Goal: Find specific page/section: Locate a particular part of the current website

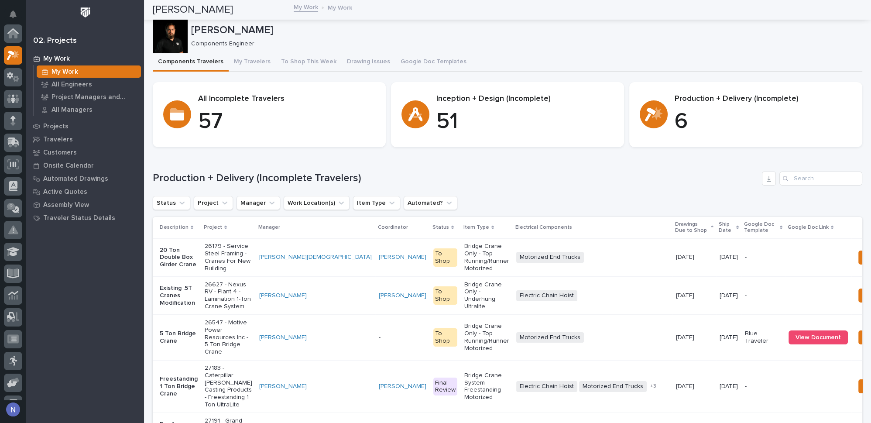
scroll to position [21, 0]
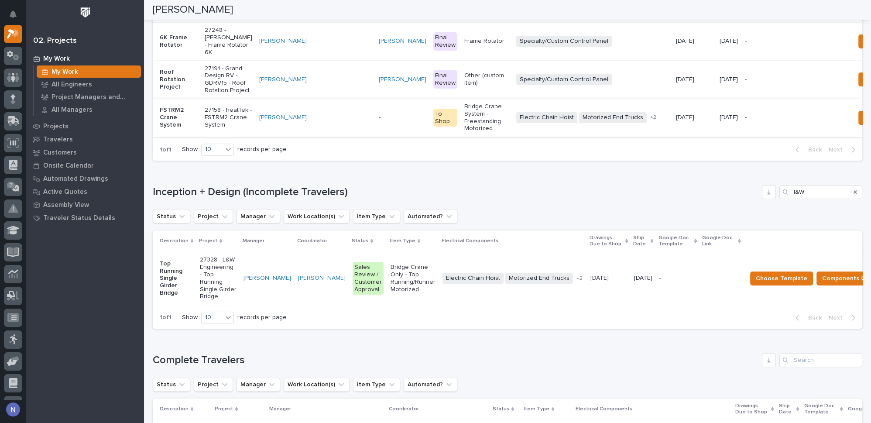
drag, startPoint x: 809, startPoint y: 248, endPoint x: 776, endPoint y: 249, distance: 33.2
click at [780, 199] on div "l&W" at bounding box center [821, 192] width 83 height 14
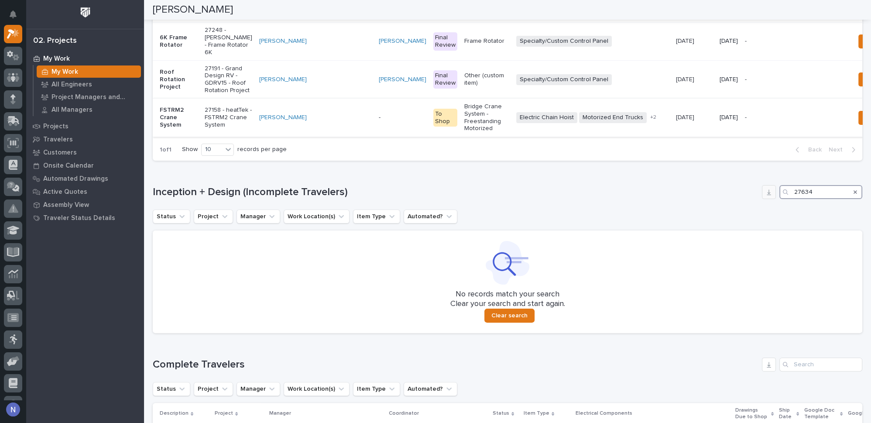
drag, startPoint x: 821, startPoint y: 248, endPoint x: 764, endPoint y: 250, distance: 57.2
click at [764, 199] on div "Inception + Design (Incomplete Travelers) 27634" at bounding box center [508, 192] width 710 height 14
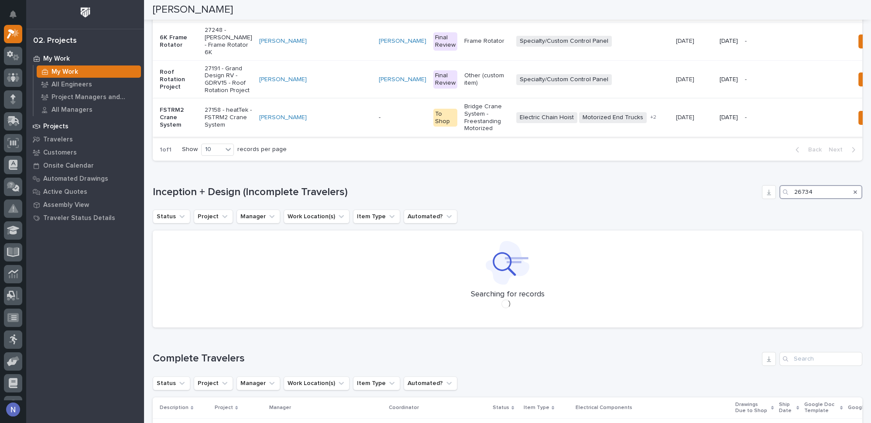
type input "26734"
click at [71, 124] on div "Projects" at bounding box center [84, 126] width 113 height 12
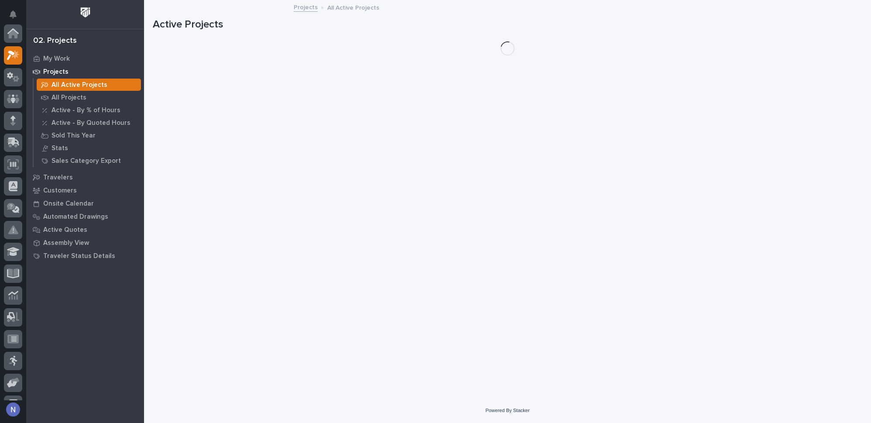
scroll to position [21, 0]
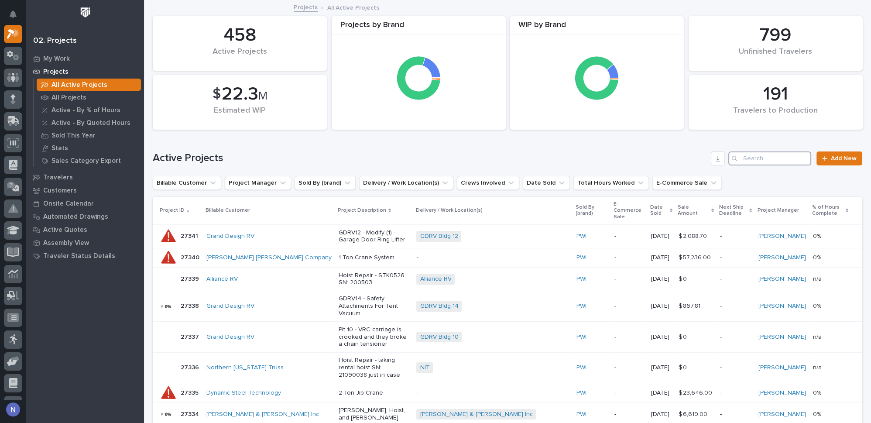
click at [740, 159] on input "Search" at bounding box center [769, 158] width 83 height 14
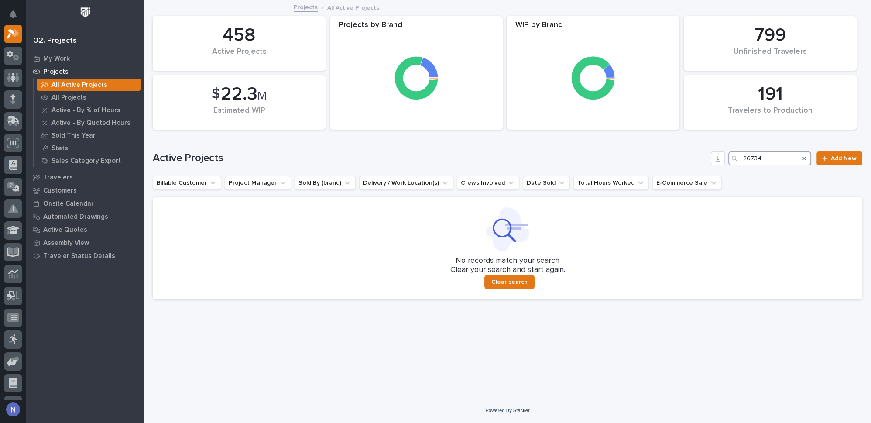
type input "26734"
click at [97, 100] on div "All Projects" at bounding box center [89, 97] width 104 height 12
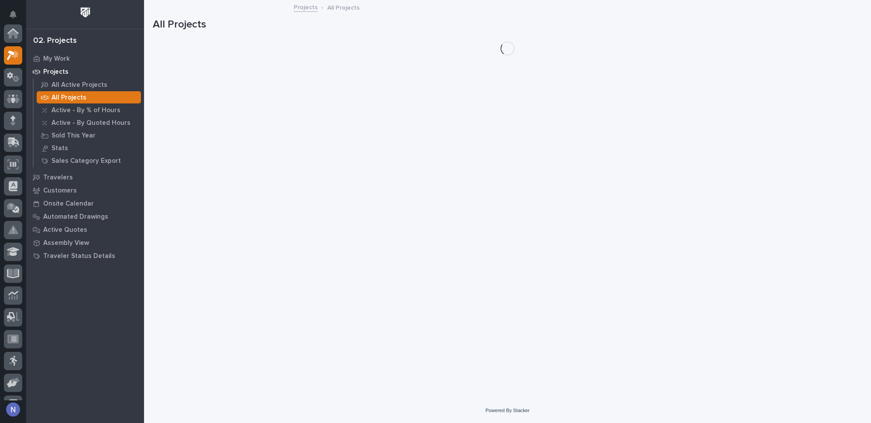
scroll to position [21, 0]
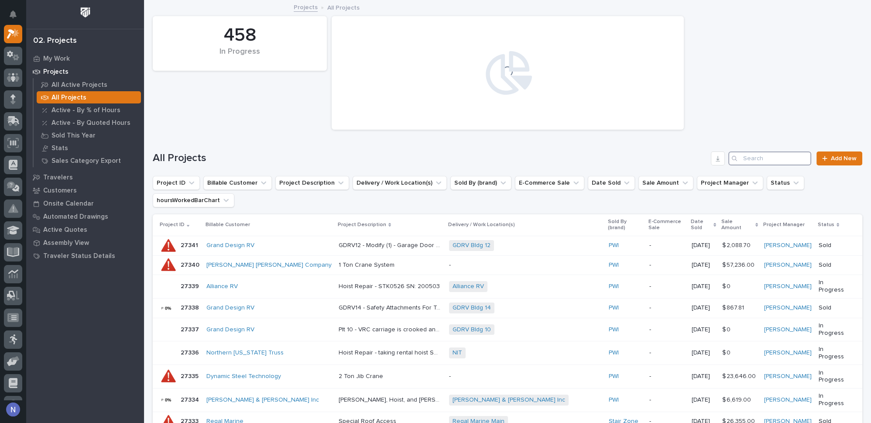
click at [765, 157] on input "Search" at bounding box center [769, 158] width 83 height 14
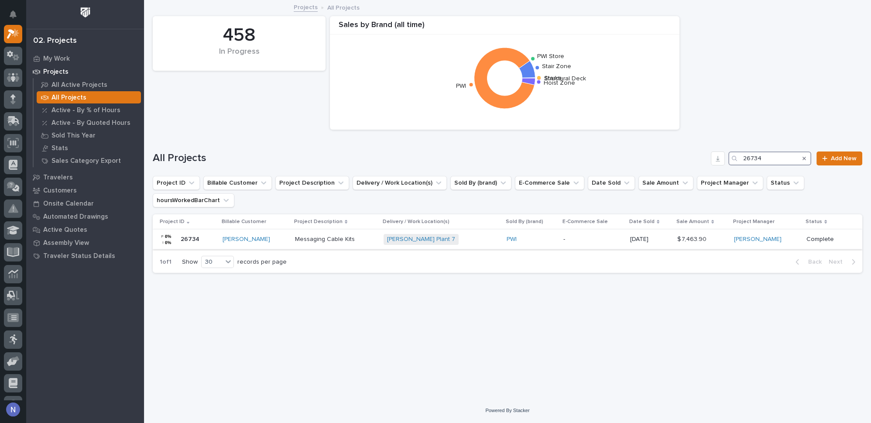
type input "26734"
click at [455, 235] on div "[PERSON_NAME] Plant 7 + 0" at bounding box center [442, 239] width 116 height 11
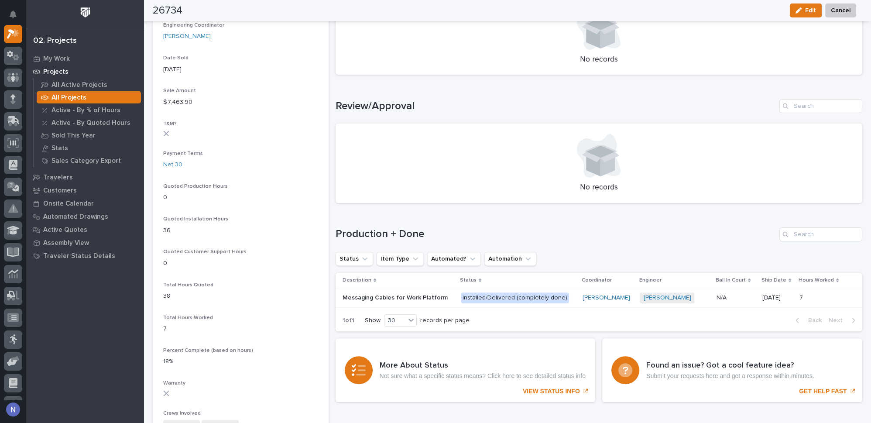
scroll to position [502, 0]
